Goal: Task Accomplishment & Management: Complete application form

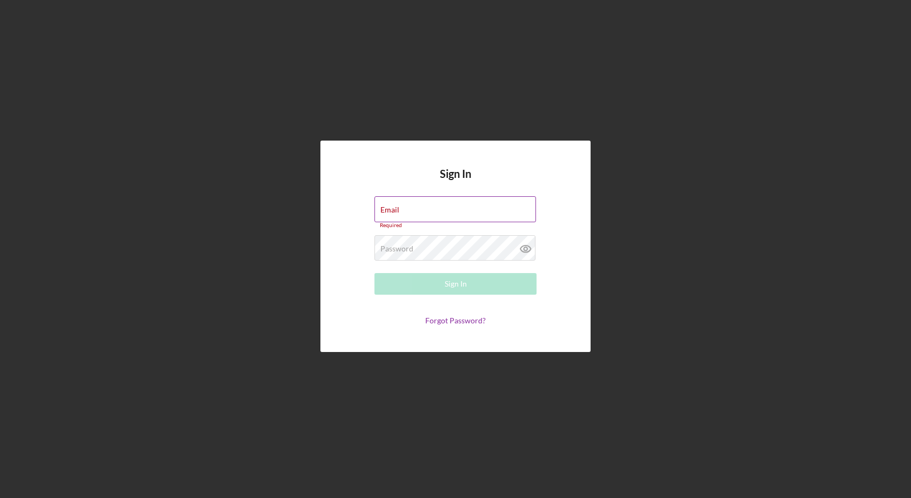
type input "[EMAIL_ADDRESS][DOMAIN_NAME]"
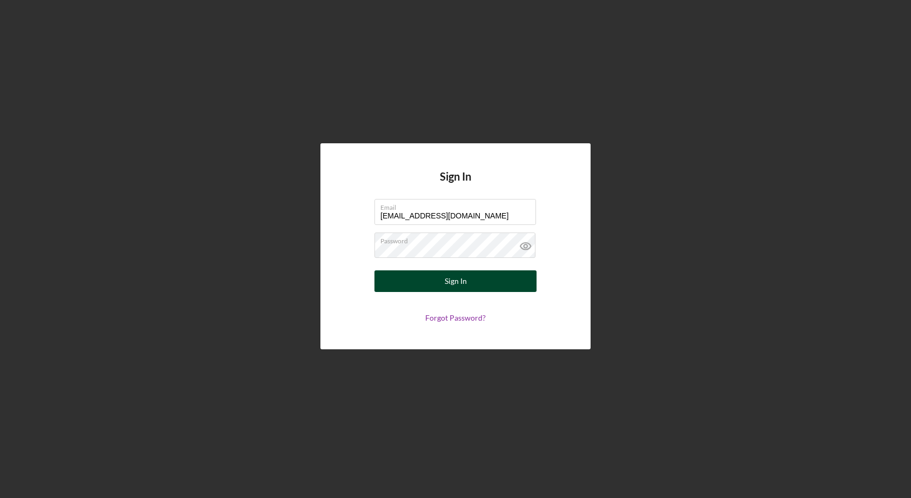
click at [486, 287] on button "Sign In" at bounding box center [456, 281] width 162 height 22
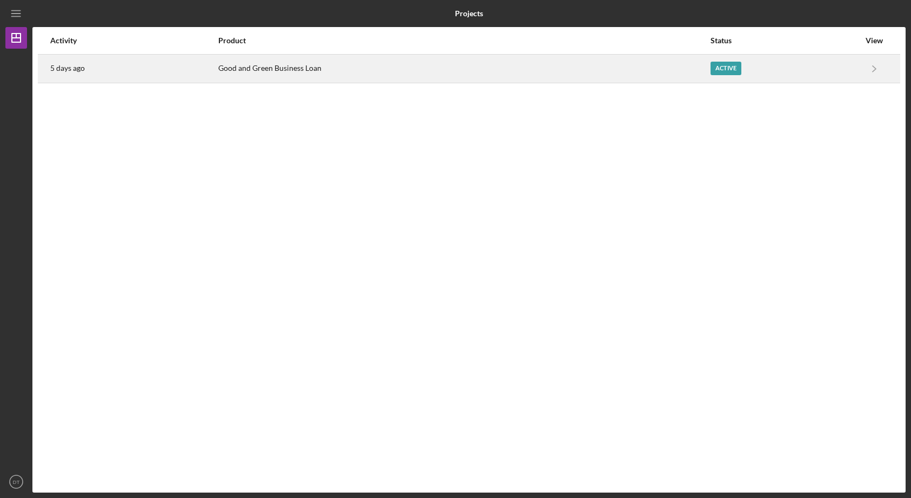
click at [280, 70] on div "Good and Green Business Loan" at bounding box center [463, 68] width 491 height 27
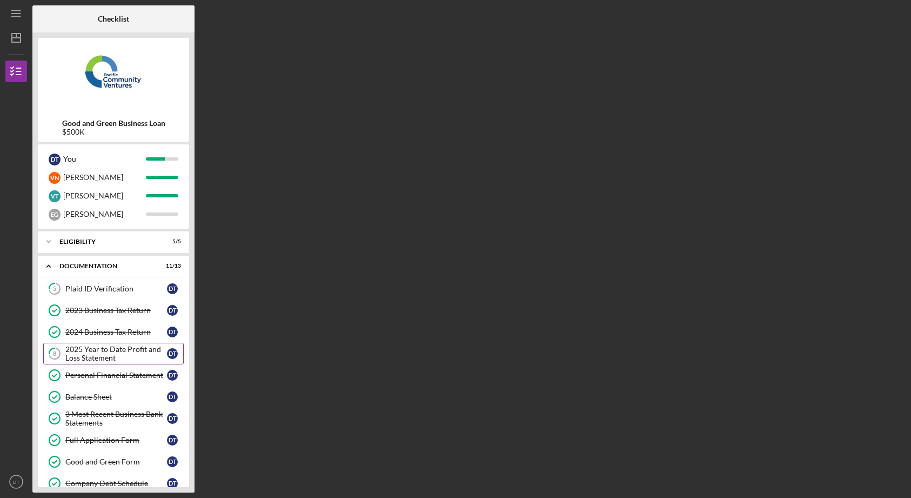
click at [112, 345] on div "2025 Year to Date Profit and Loss Statement" at bounding box center [116, 353] width 102 height 17
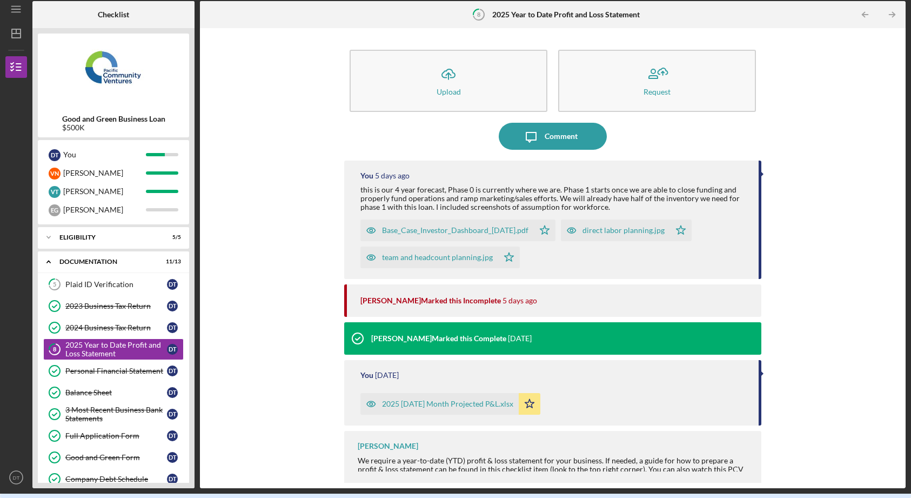
click at [622, 268] on div "Base_Case_Investor_Dashboard_[DATE].pdf Icon/Star direct labor planning.jpg Ico…" at bounding box center [555, 241] width 388 height 54
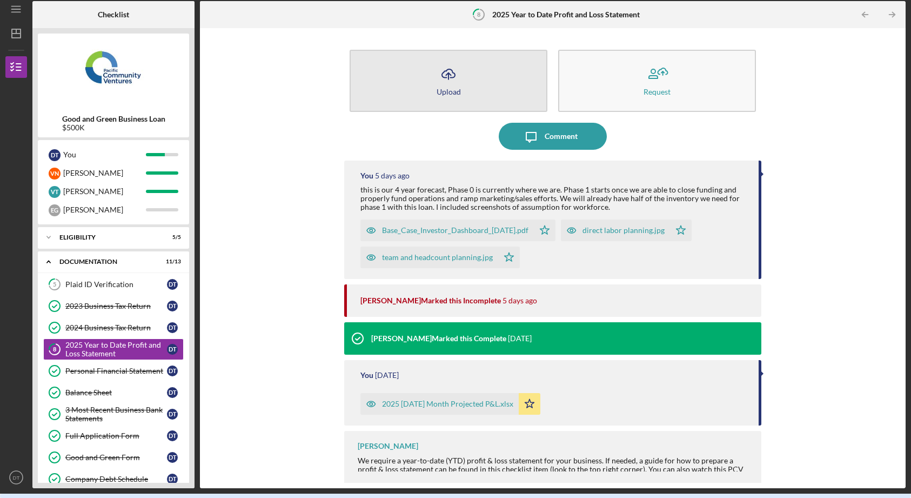
click at [453, 89] on div "Upload" at bounding box center [449, 92] width 24 height 8
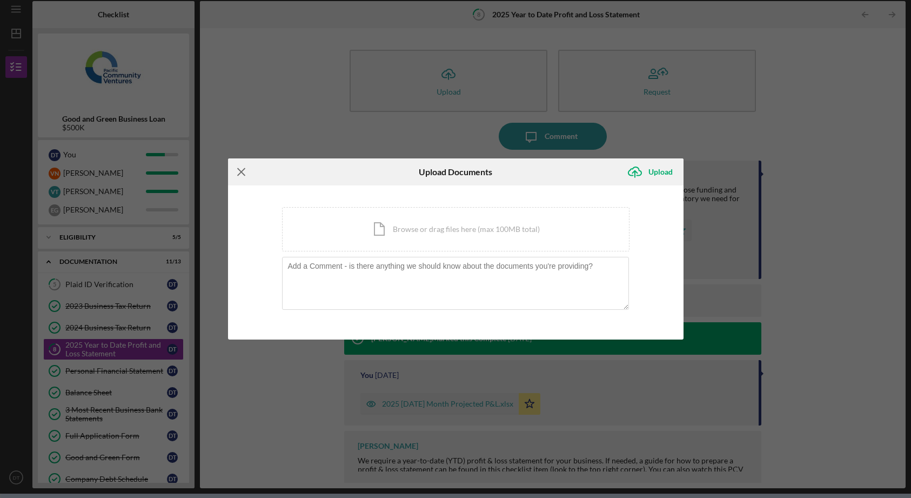
click at [240, 172] on icon "Icon/Menu Close" at bounding box center [241, 171] width 27 height 27
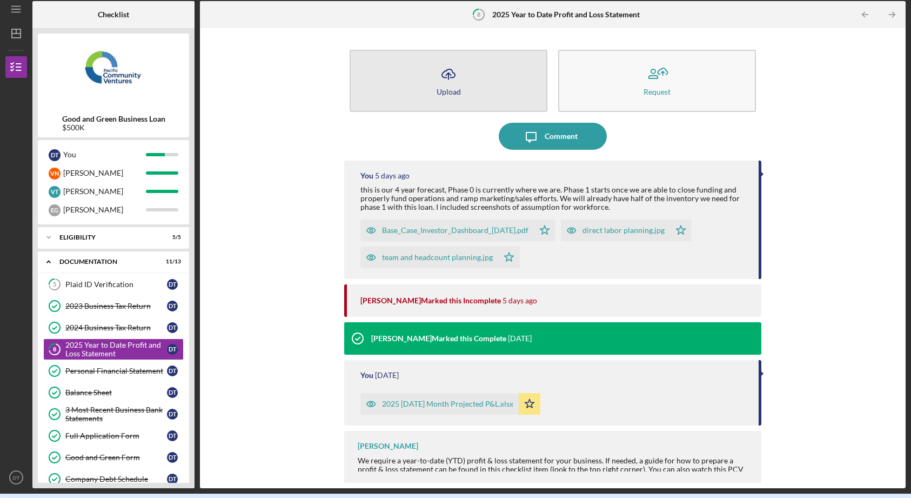
click at [394, 85] on button "Icon/Upload Upload" at bounding box center [449, 81] width 198 height 62
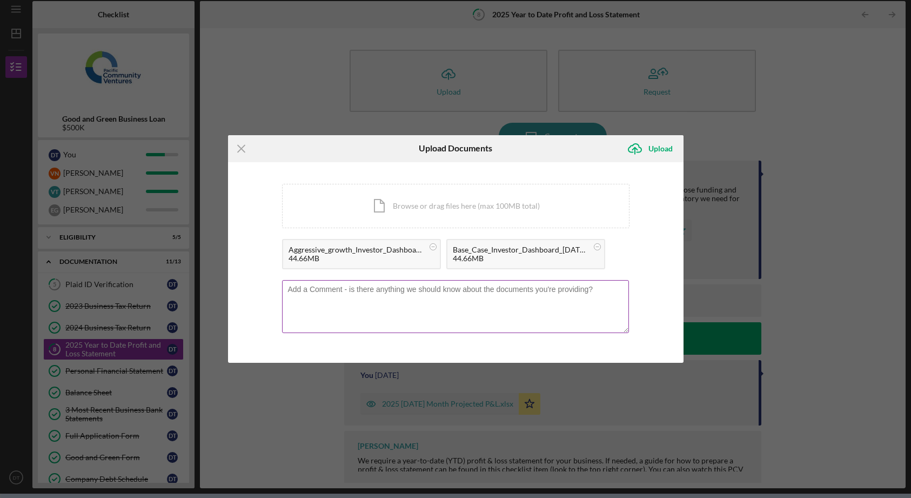
click at [423, 308] on textarea at bounding box center [455, 306] width 347 height 53
click at [377, 296] on textarea "These are base case and aggressive growth with the Rhwanda and Vietnam piece. W…" at bounding box center [455, 306] width 347 height 53
click at [476, 294] on textarea "These are base case and aggressive growth with the Rhwanda and Vietnam piece. W…" at bounding box center [455, 306] width 347 height 53
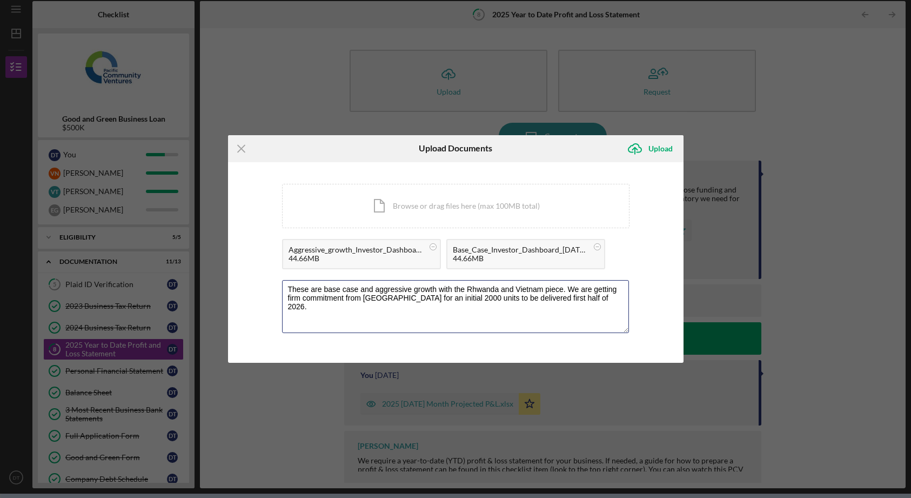
type textarea "These are base case and aggressive growth with the Rhwanda and Vietnam piece. W…"
click at [633, 298] on div "You're uploading documents related to 2025 Year to Date Profit and Loss Stateme…" at bounding box center [456, 262] width 456 height 201
click at [618, 298] on textarea "These are base case and aggressive growth with the Rhwanda and Vietnam piece. W…" at bounding box center [455, 306] width 347 height 53
click at [653, 151] on div "Upload" at bounding box center [661, 149] width 24 height 22
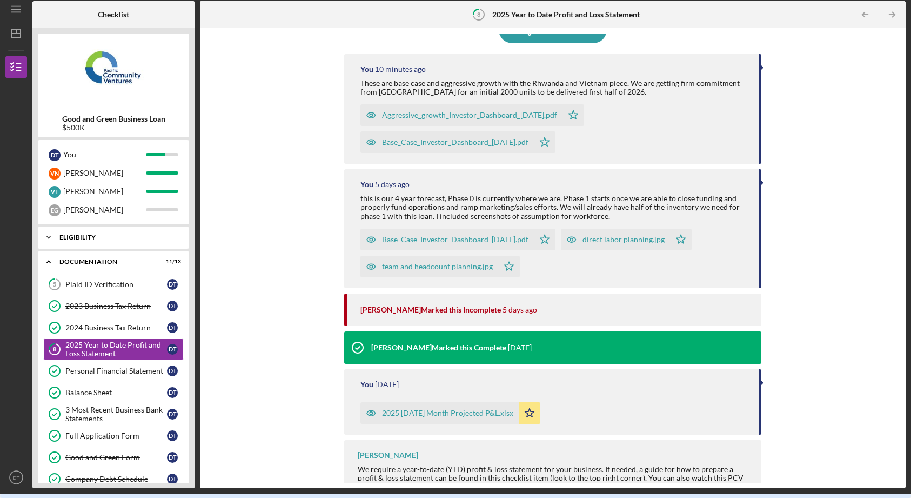
scroll to position [150, 0]
